Goal: Transaction & Acquisition: Purchase product/service

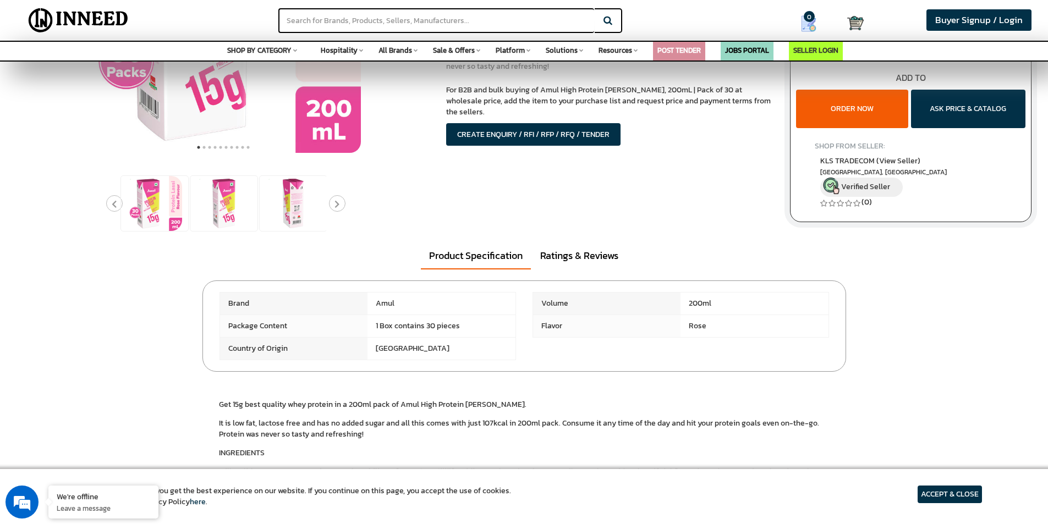
scroll to position [220, 0]
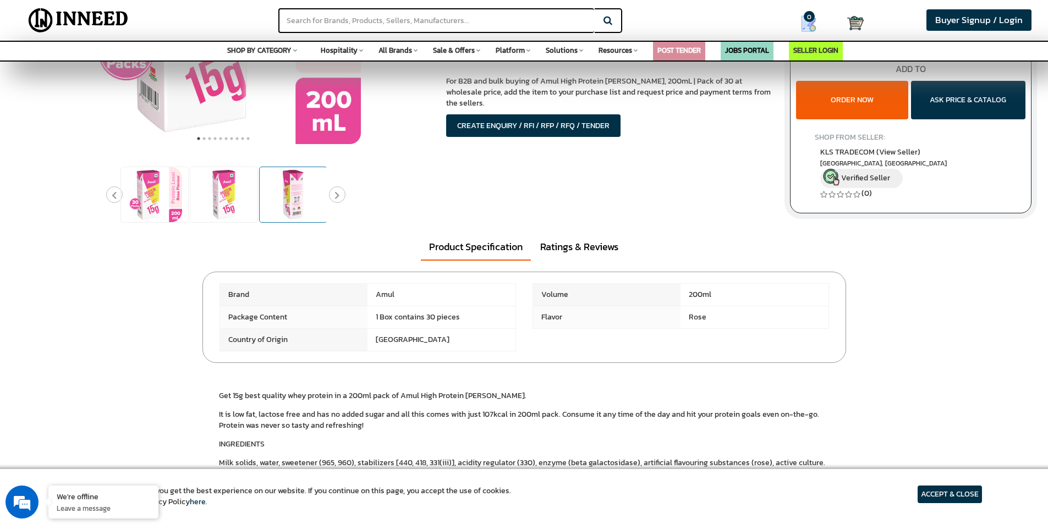
click at [284, 199] on img at bounding box center [293, 194] width 55 height 55
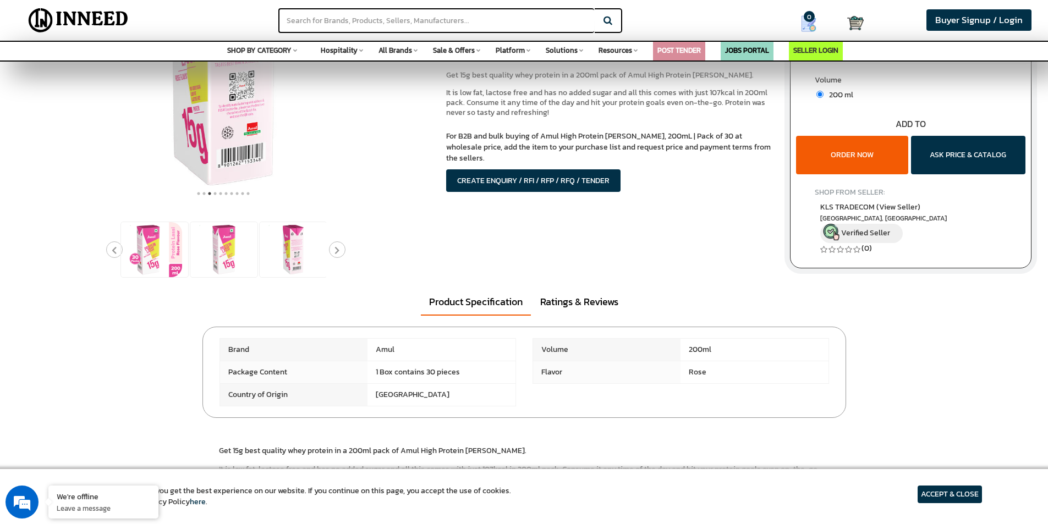
scroll to position [0, 0]
click at [254, 135] on img at bounding box center [223, 61] width 275 height 275
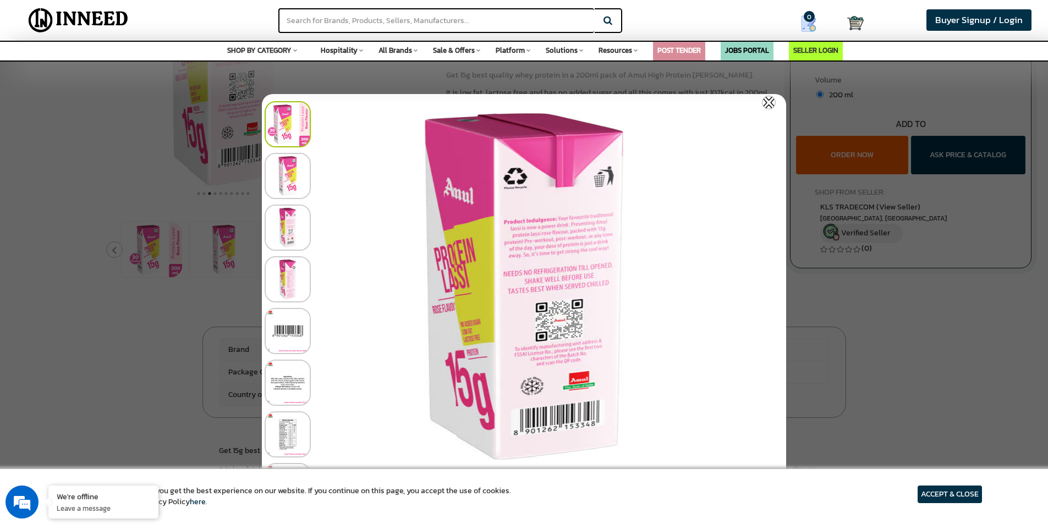
click at [295, 225] on img at bounding box center [287, 228] width 46 height 46
click at [284, 118] on img at bounding box center [287, 124] width 46 height 46
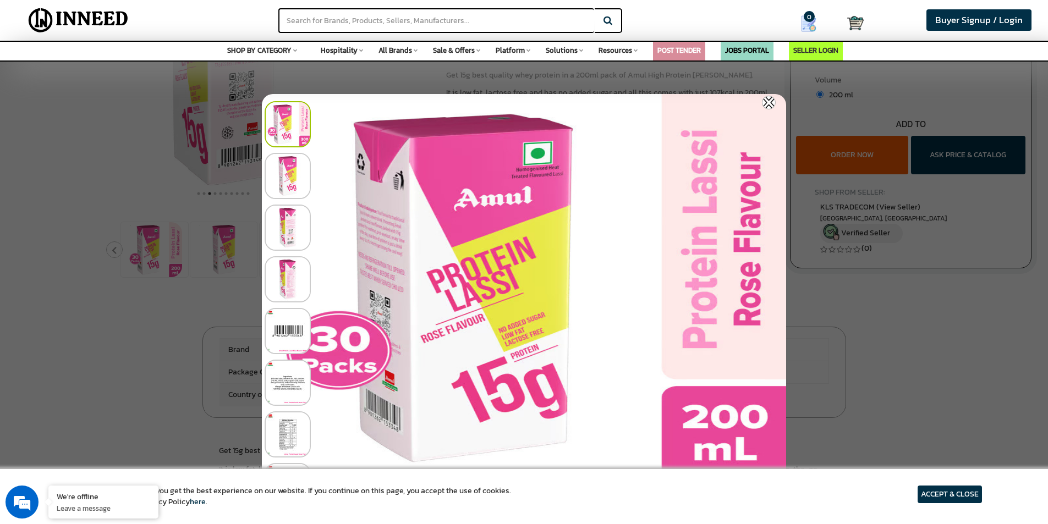
click at [771, 101] on img at bounding box center [769, 103] width 14 height 14
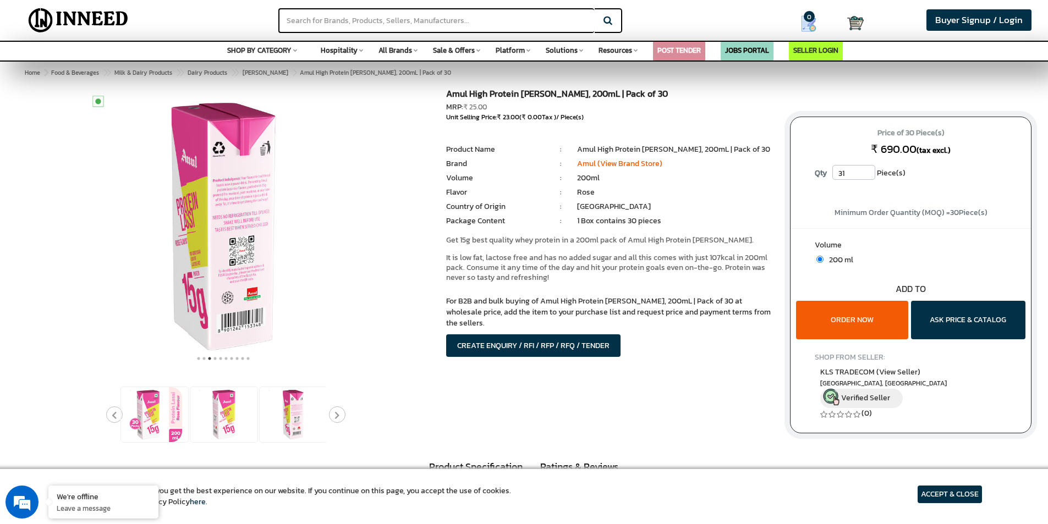
click at [867, 169] on input "31" at bounding box center [853, 172] width 43 height 15
type input "30"
click at [866, 175] on input "30" at bounding box center [853, 172] width 43 height 15
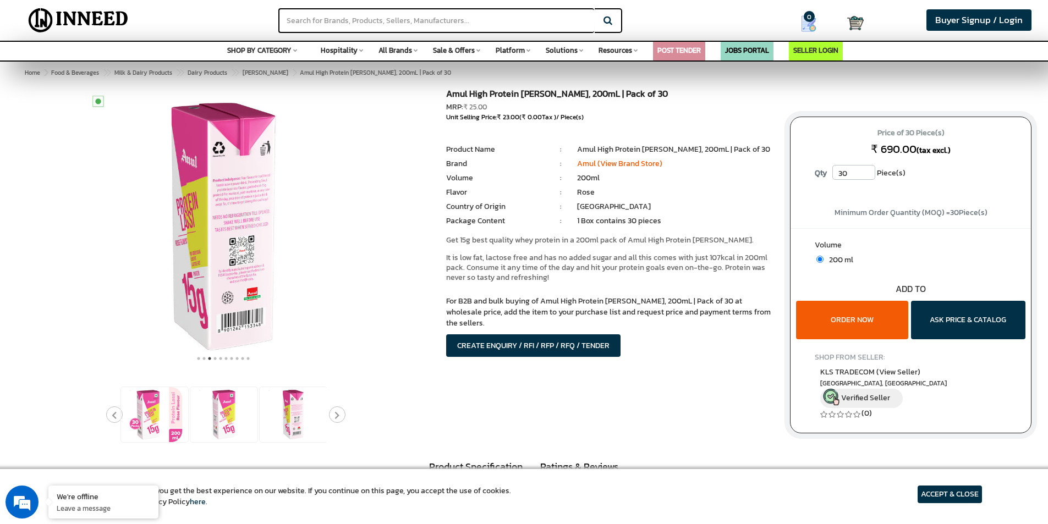
click at [866, 175] on input "30" at bounding box center [853, 172] width 43 height 15
click at [861, 172] on input "30" at bounding box center [853, 172] width 43 height 15
